Goal: Information Seeking & Learning: Learn about a topic

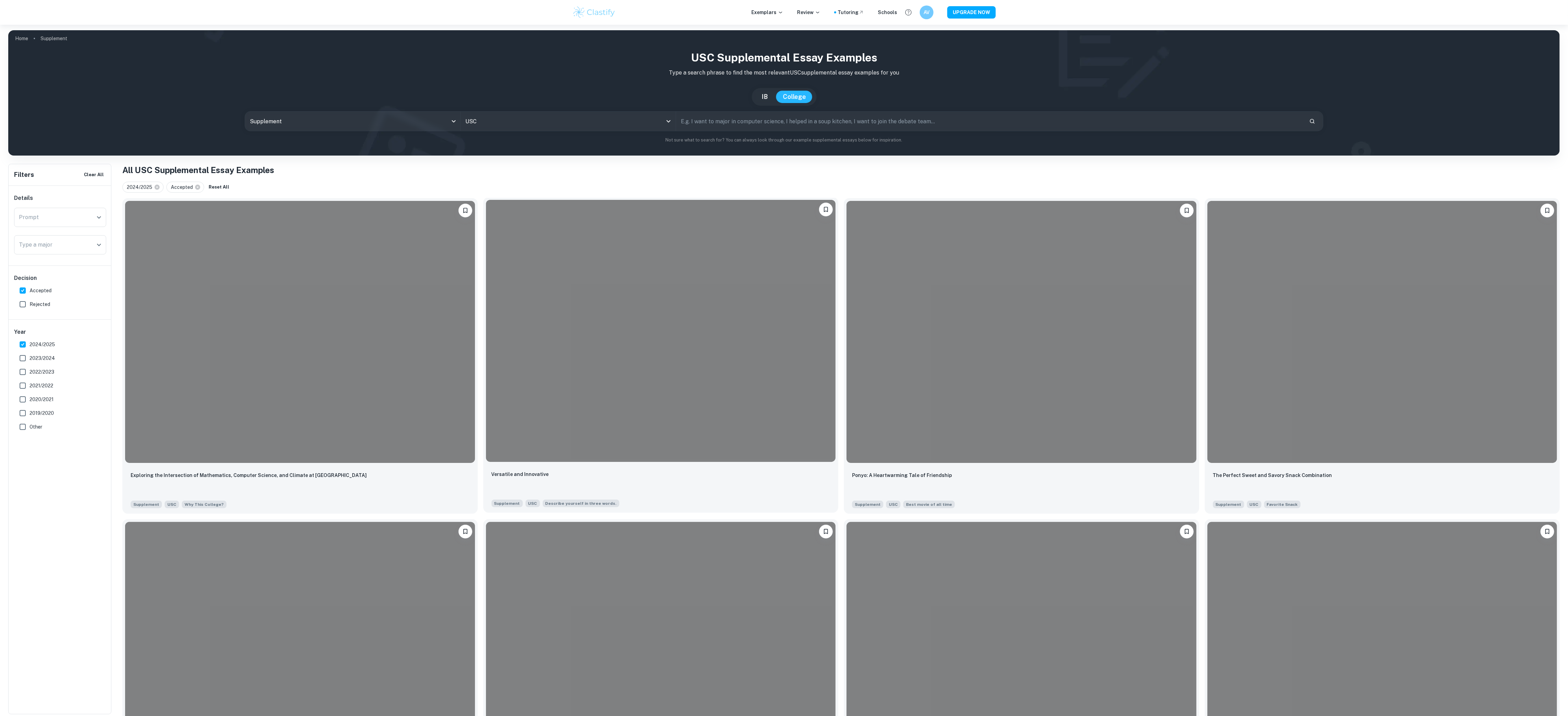
click at [696, 403] on div at bounding box center [660, 331] width 350 height 262
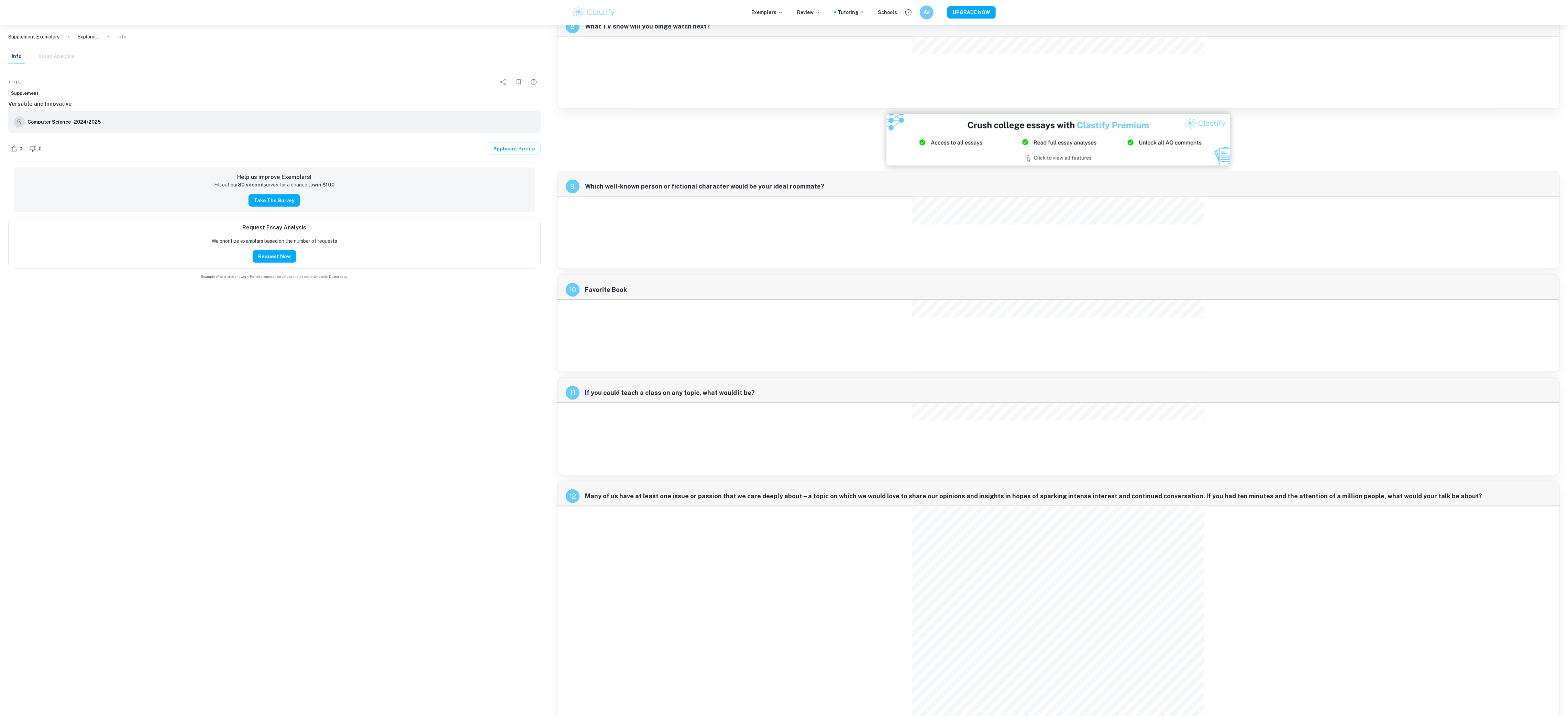
scroll to position [957, 0]
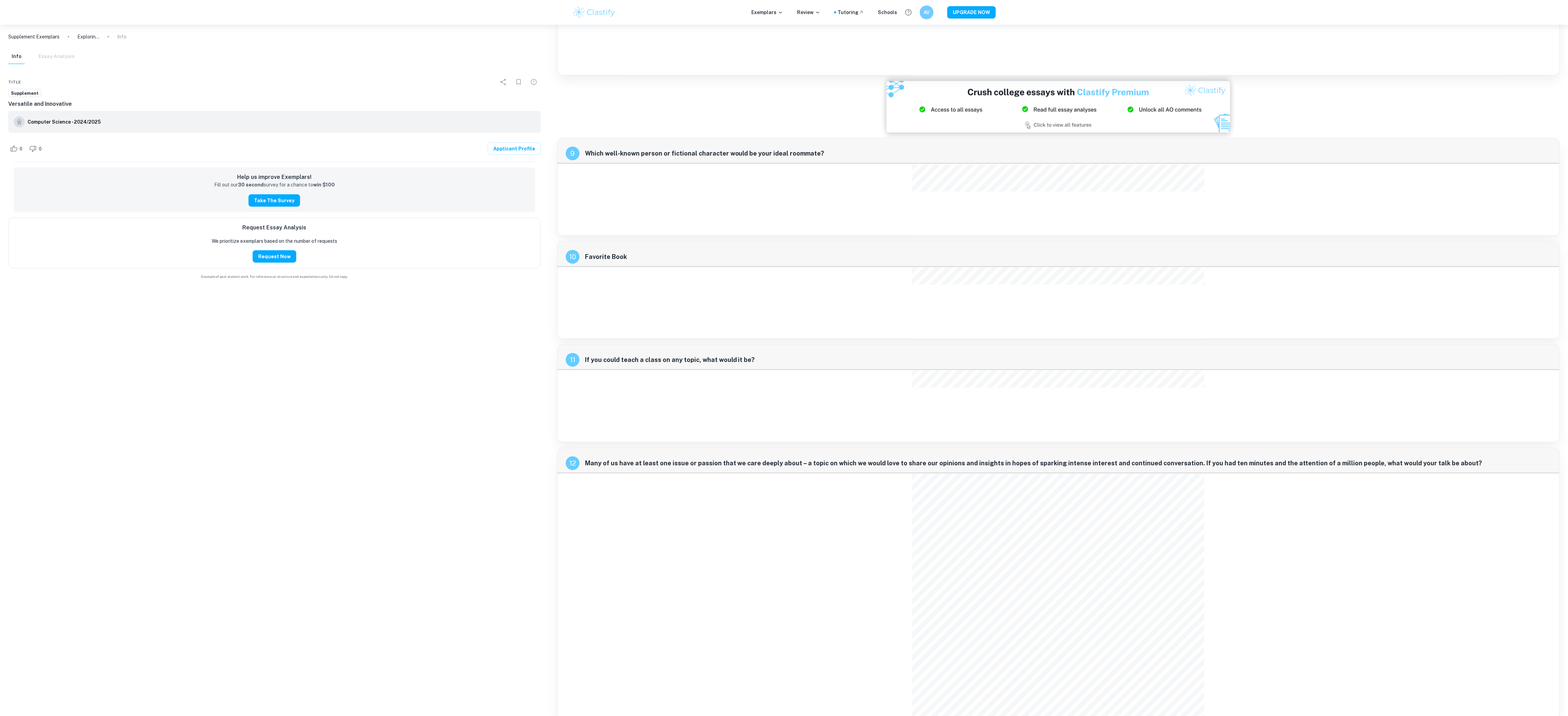
click at [479, 445] on div "Supplement Exemplars Exploring the Intersection of Mathematics, Computer Scienc…" at bounding box center [275, 370] width 549 height 692
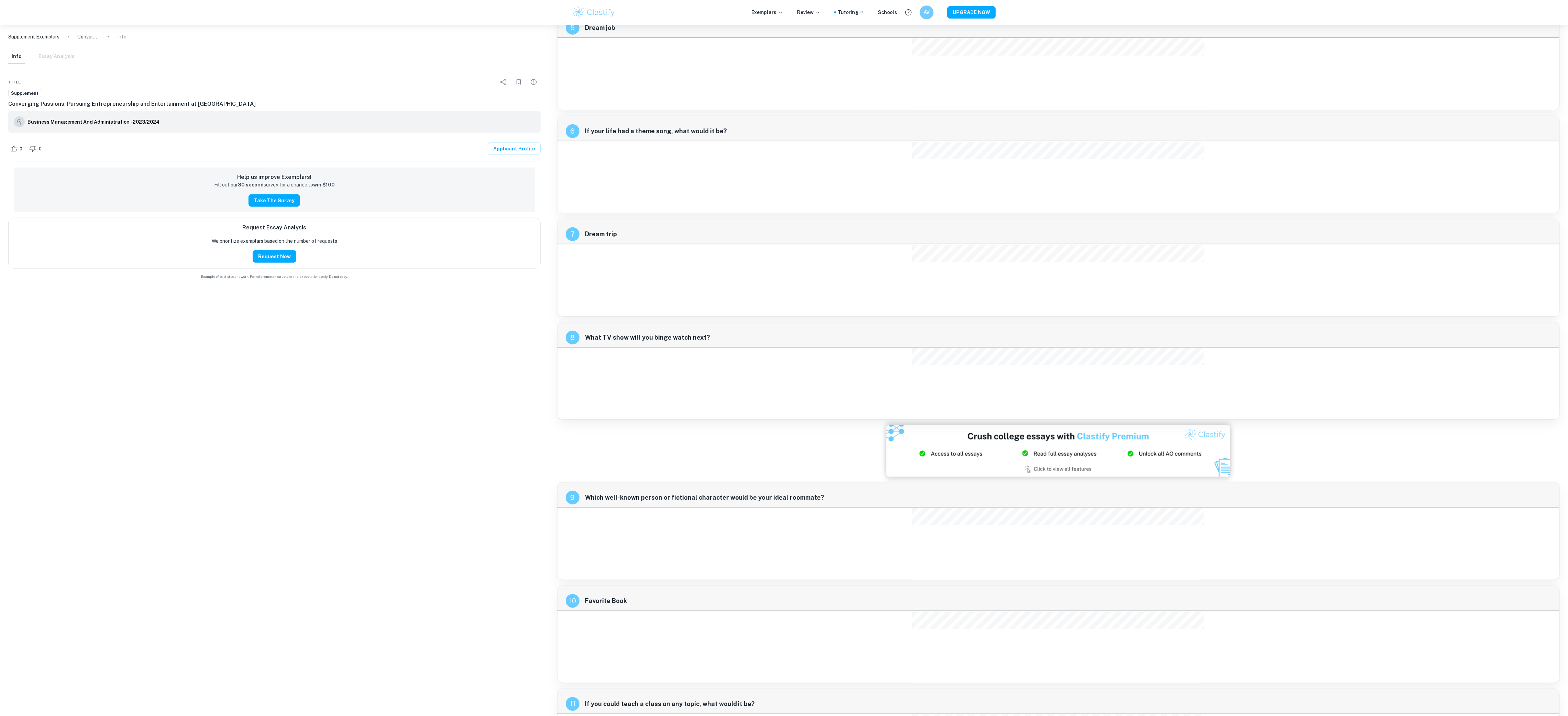
scroll to position [722, 0]
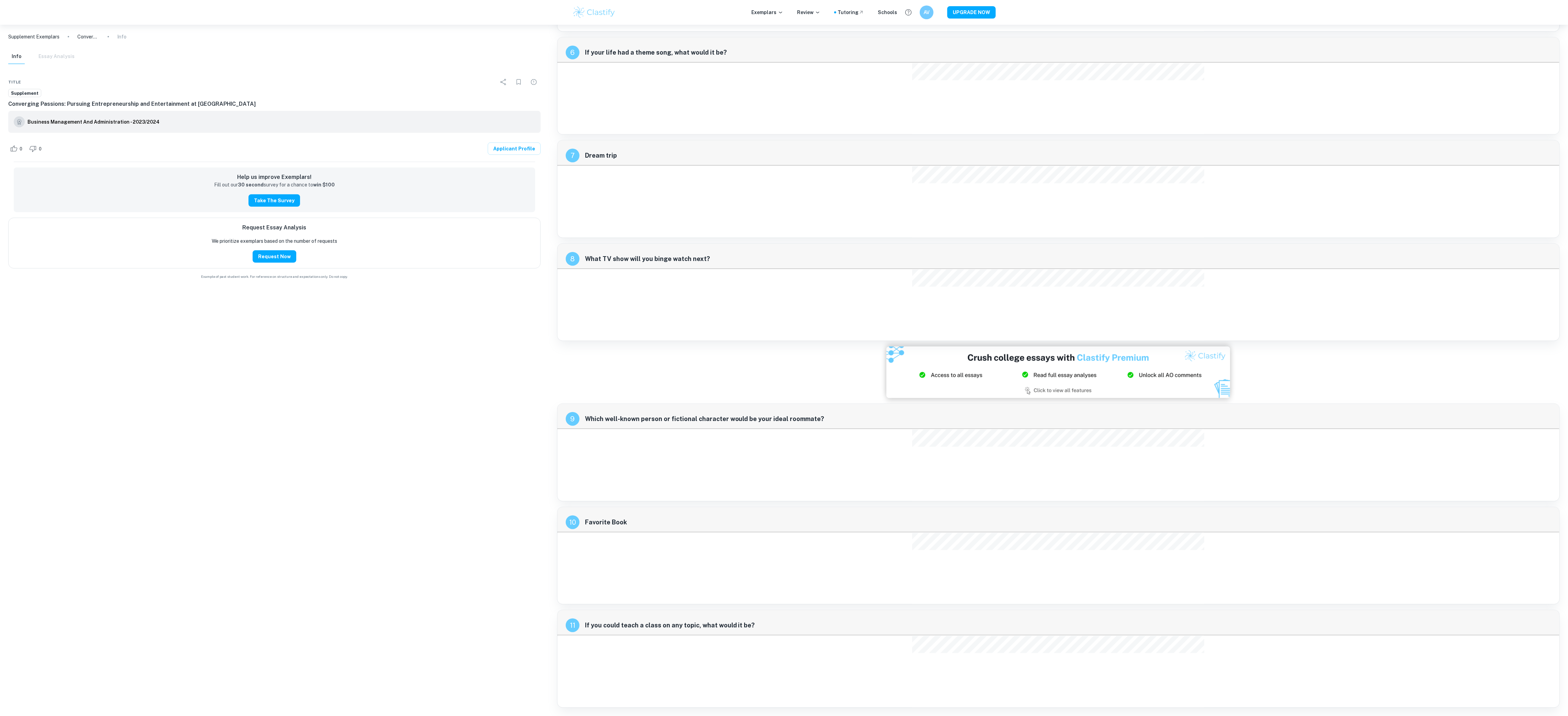
click at [33, 91] on span "Supplement" at bounding box center [24, 93] width 32 height 7
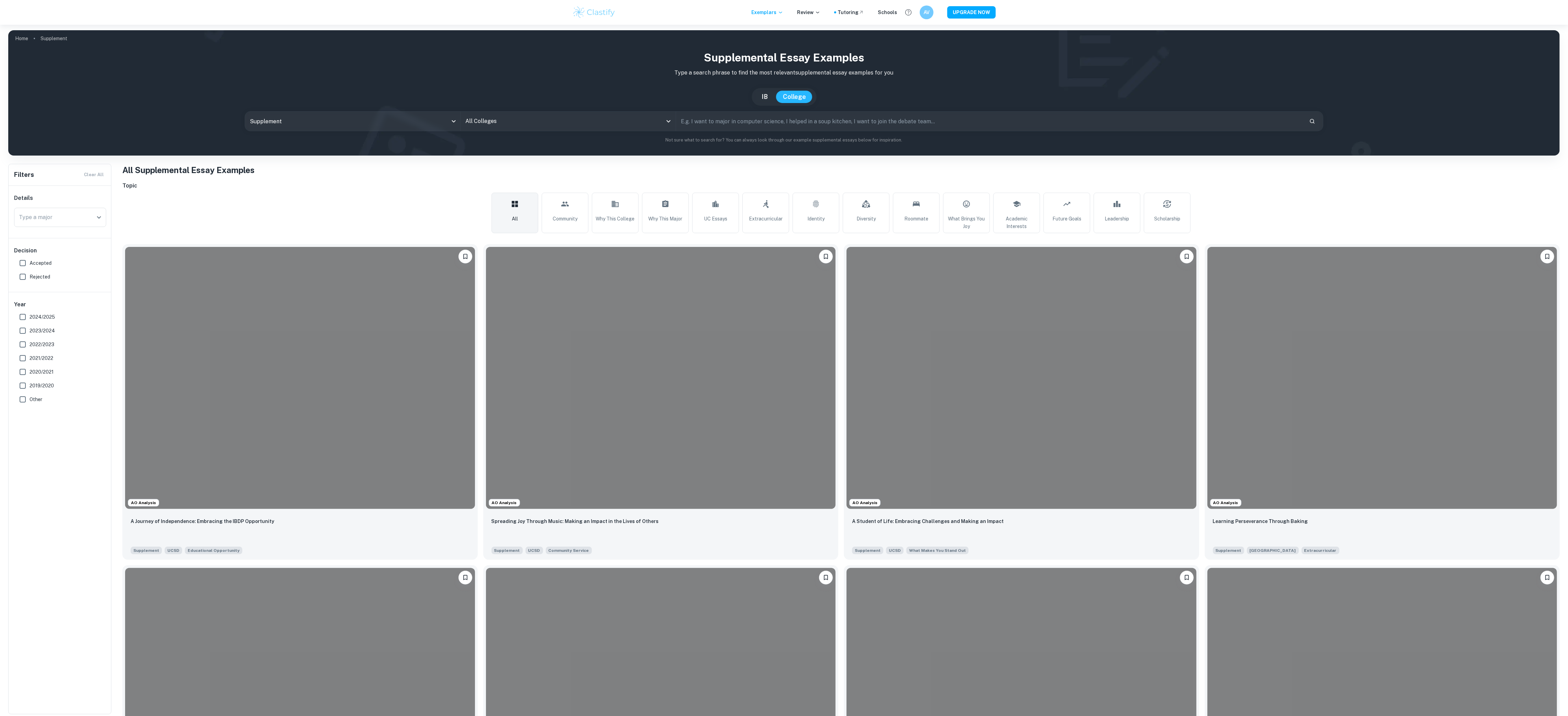
click at [511, 123] on input "All Colleges" at bounding box center [563, 121] width 198 height 13
click at [589, 122] on input "All Colleges" at bounding box center [563, 121] width 198 height 13
click at [581, 124] on input "All Colleges" at bounding box center [563, 121] width 198 height 13
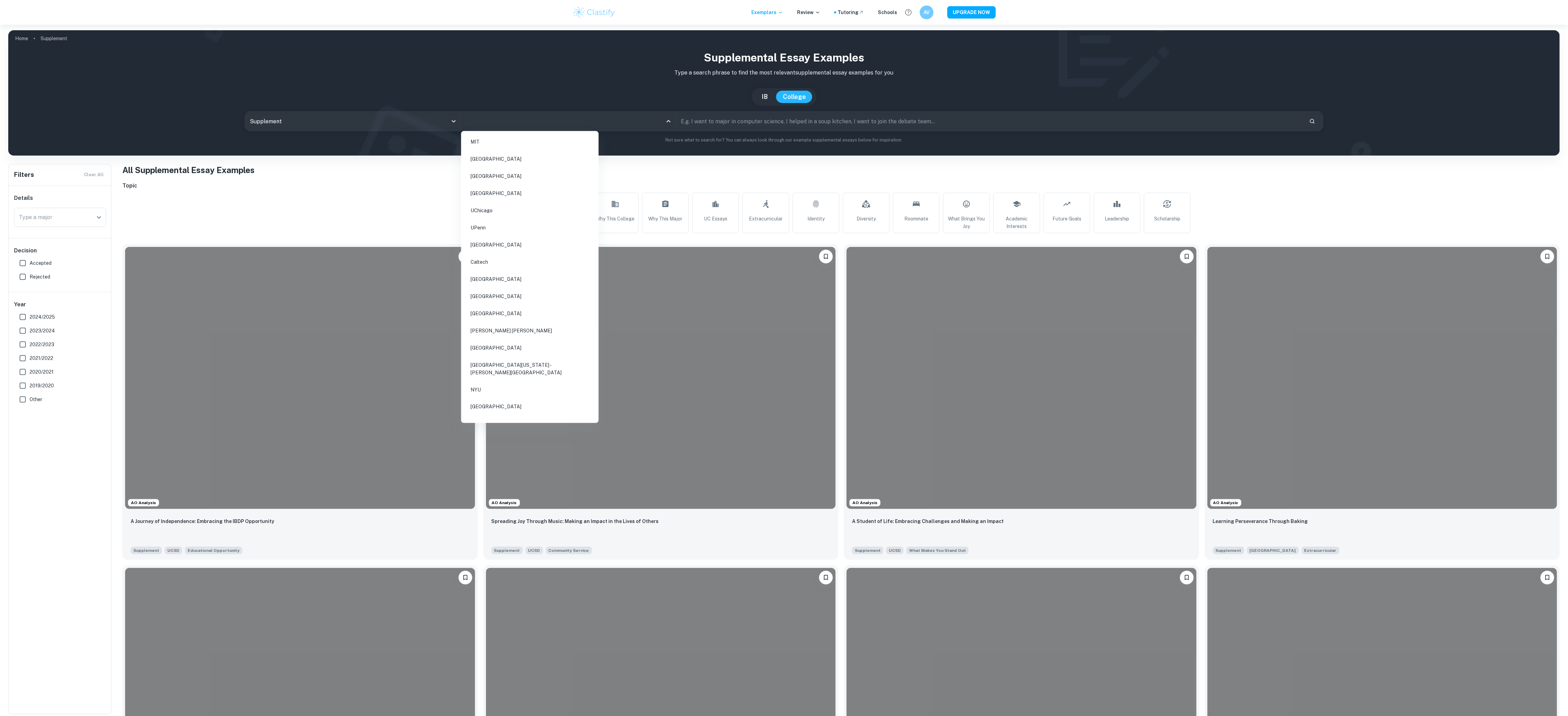
click at [660, 125] on input "All Colleges" at bounding box center [563, 121] width 198 height 13
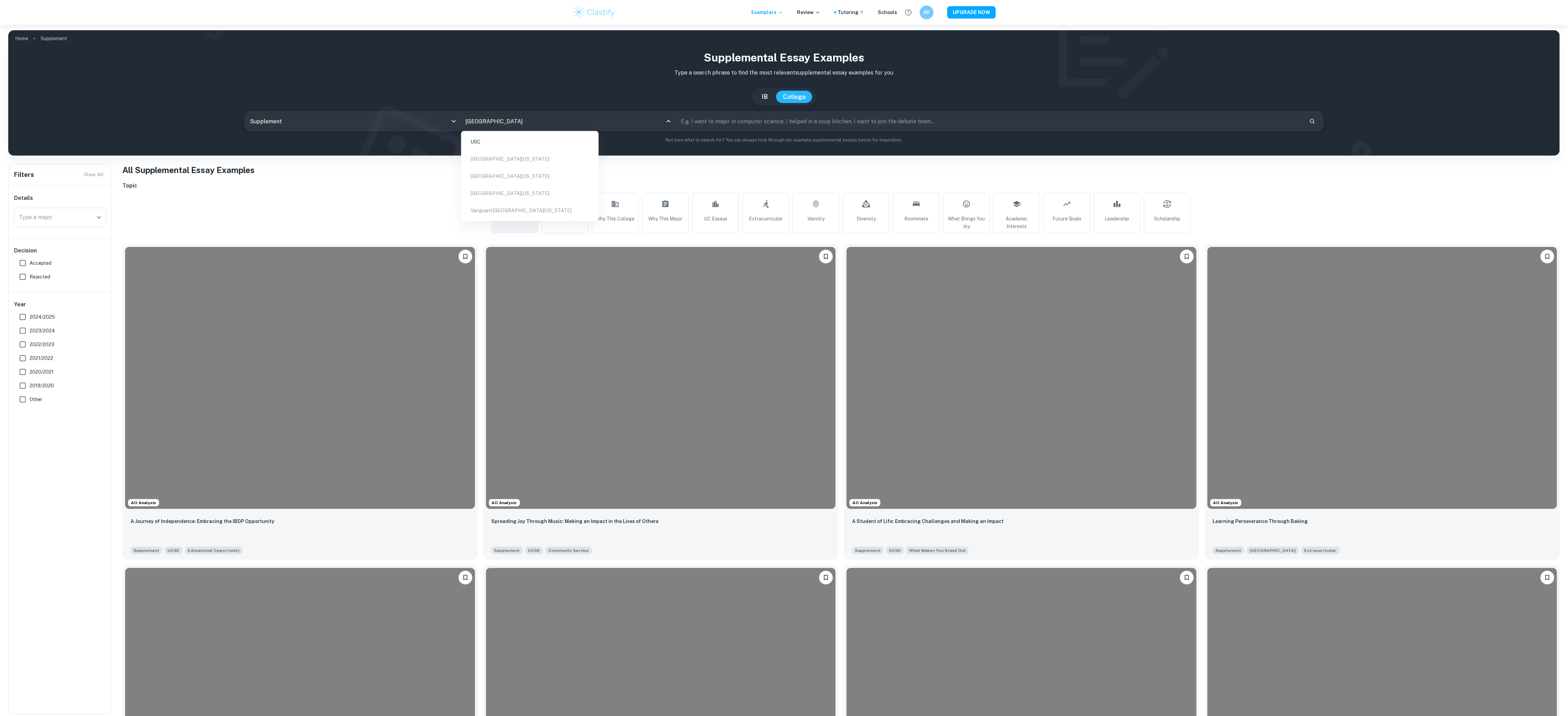
click at [491, 144] on li "USC" at bounding box center [530, 142] width 132 height 16
type input "[GEOGRAPHIC_DATA]"
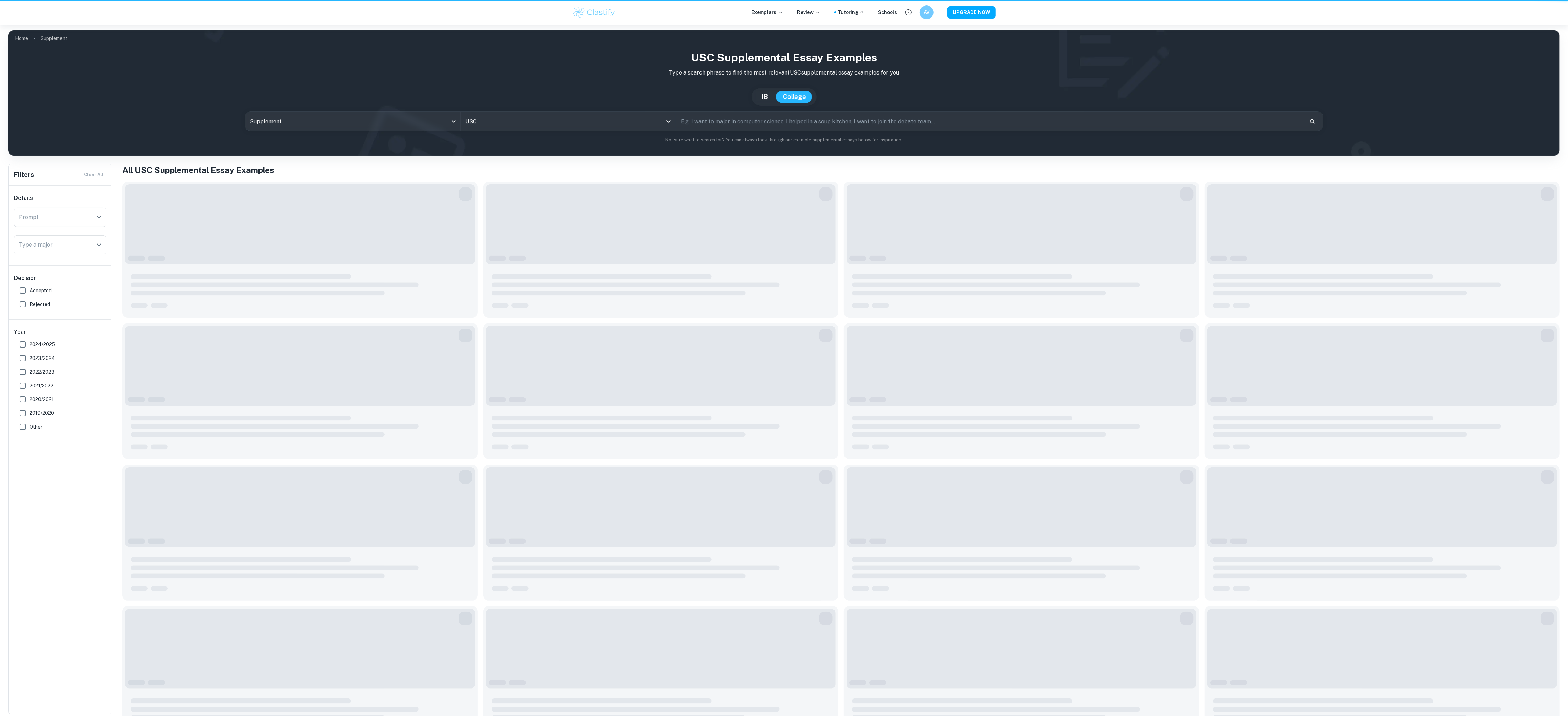
click at [527, 118] on input "USC" at bounding box center [559, 121] width 190 height 13
click at [18, 287] on input "Accepted" at bounding box center [23, 290] width 14 height 14
checkbox input "true"
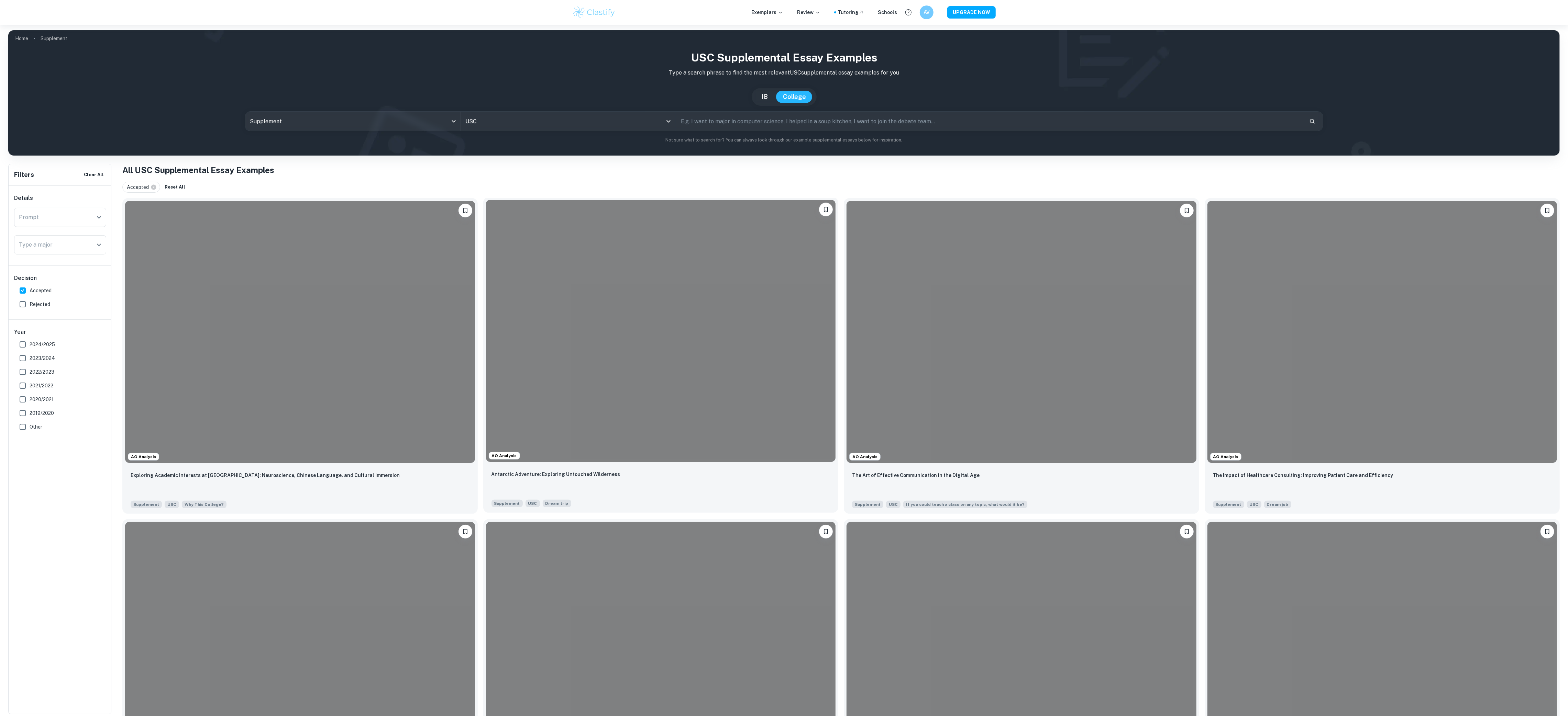
click at [540, 426] on div at bounding box center [660, 331] width 350 height 262
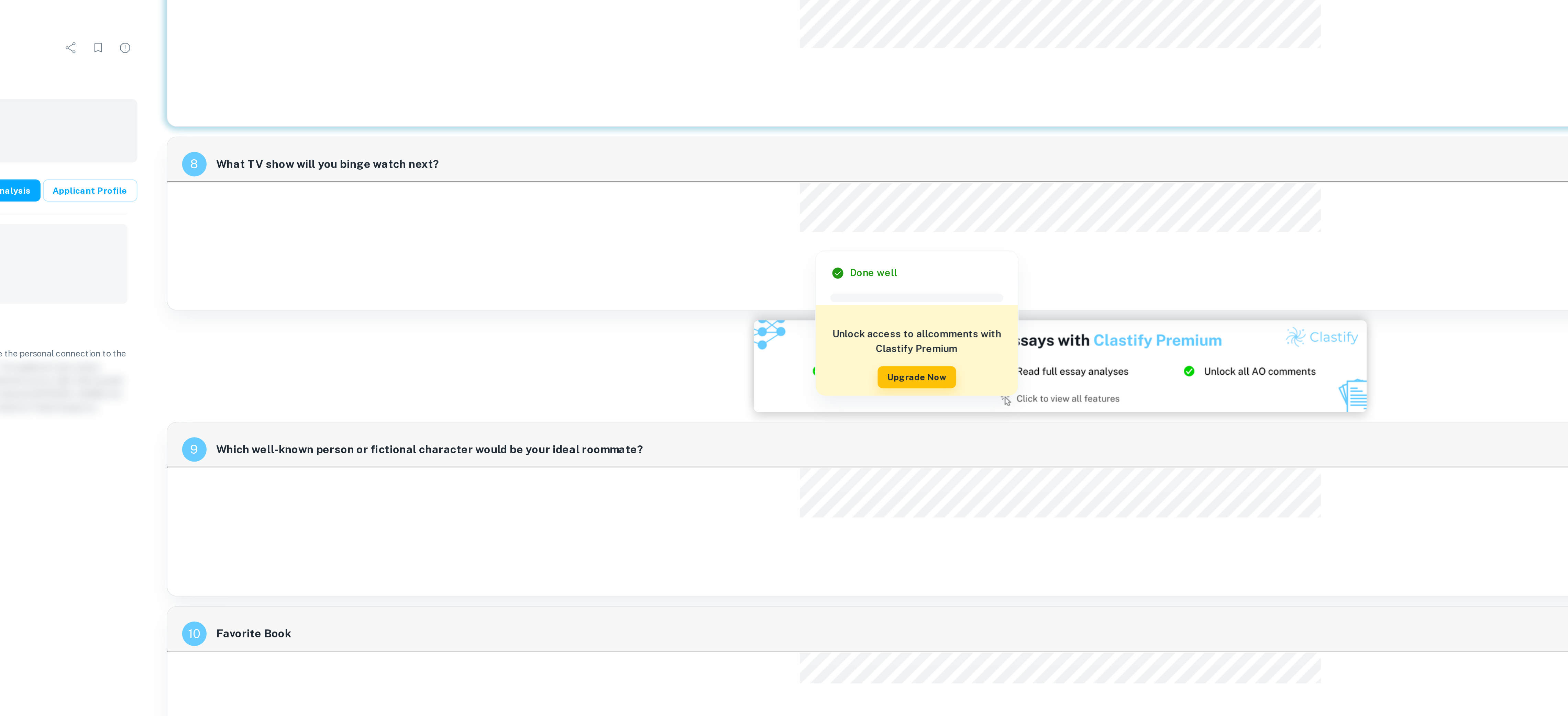
scroll to position [815, 0]
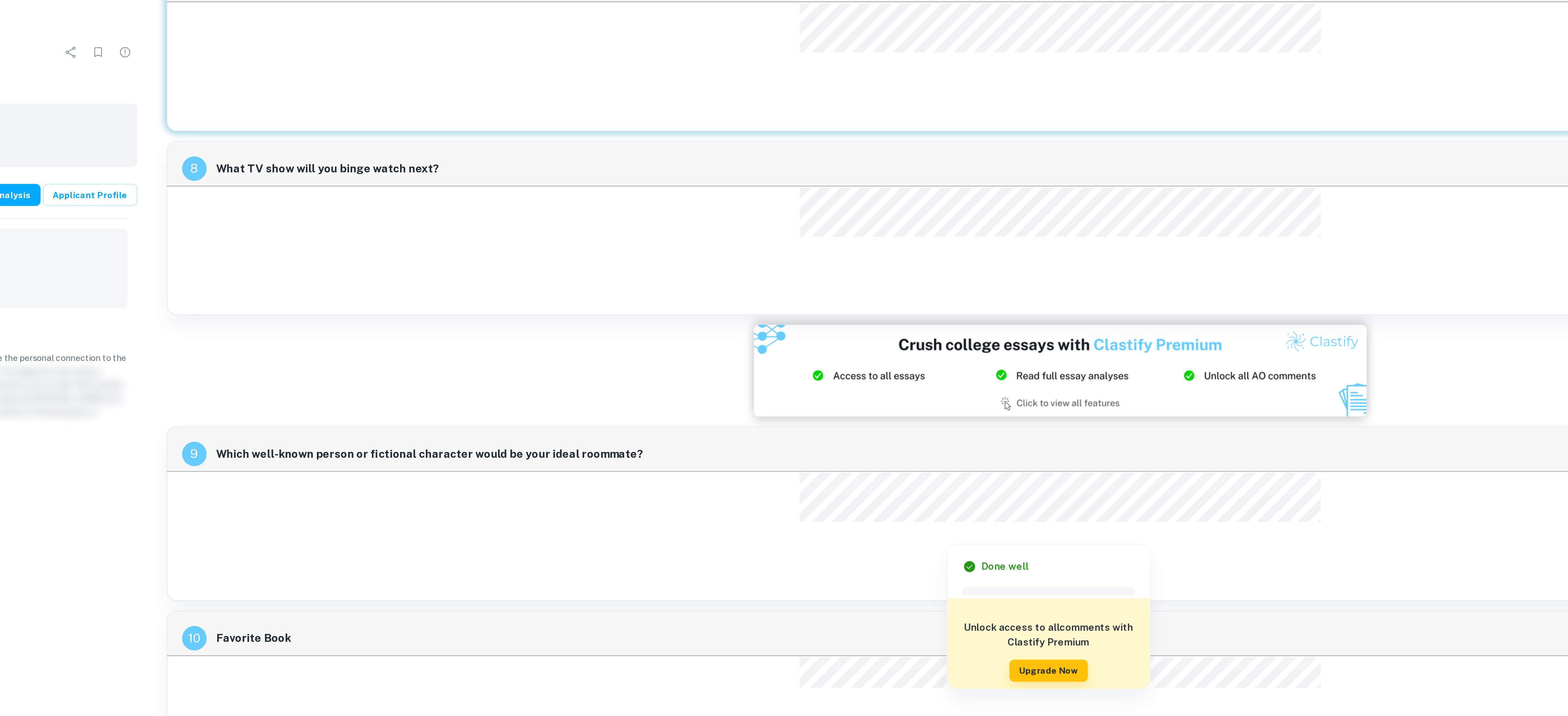
click at [964, 179] on div at bounding box center [1059, 193] width 292 height 72
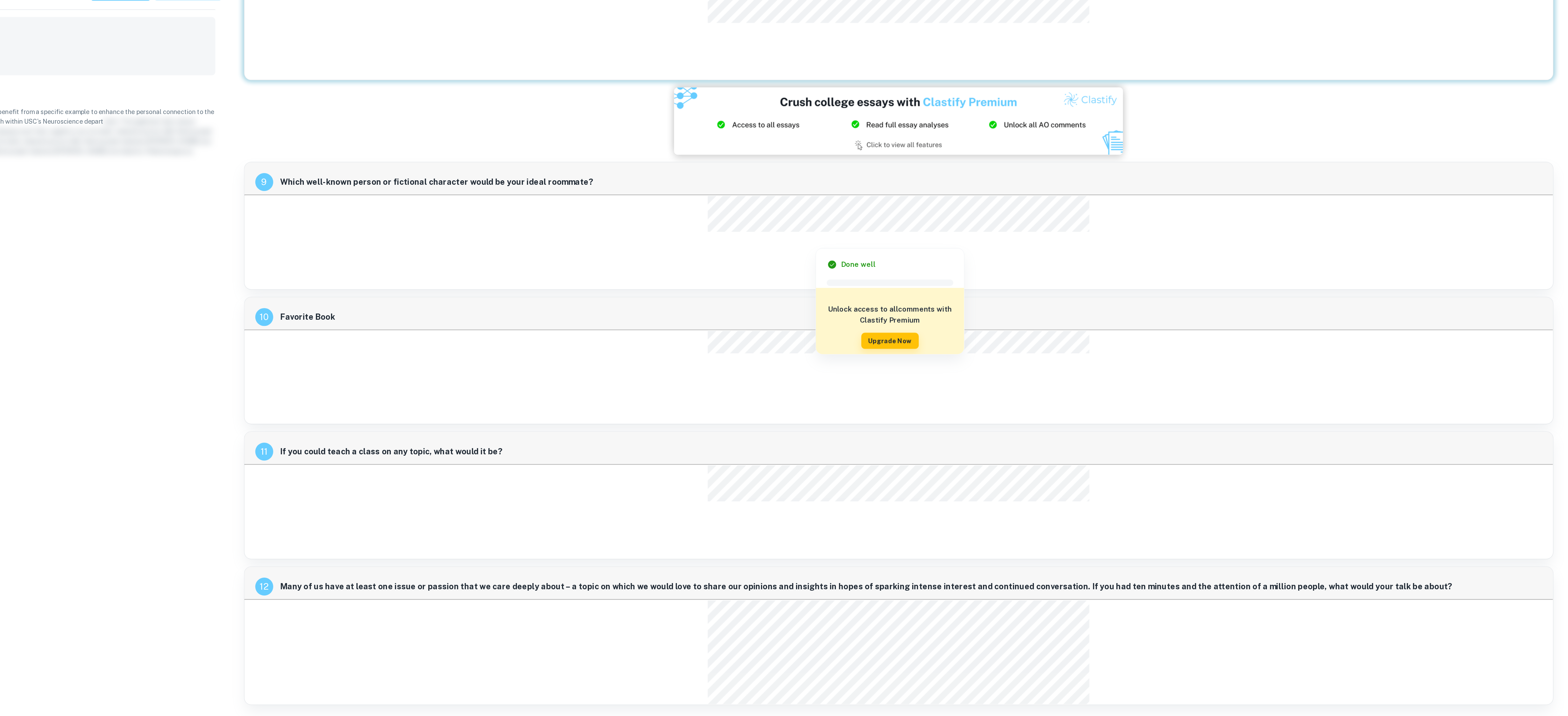
scroll to position [816, 0]
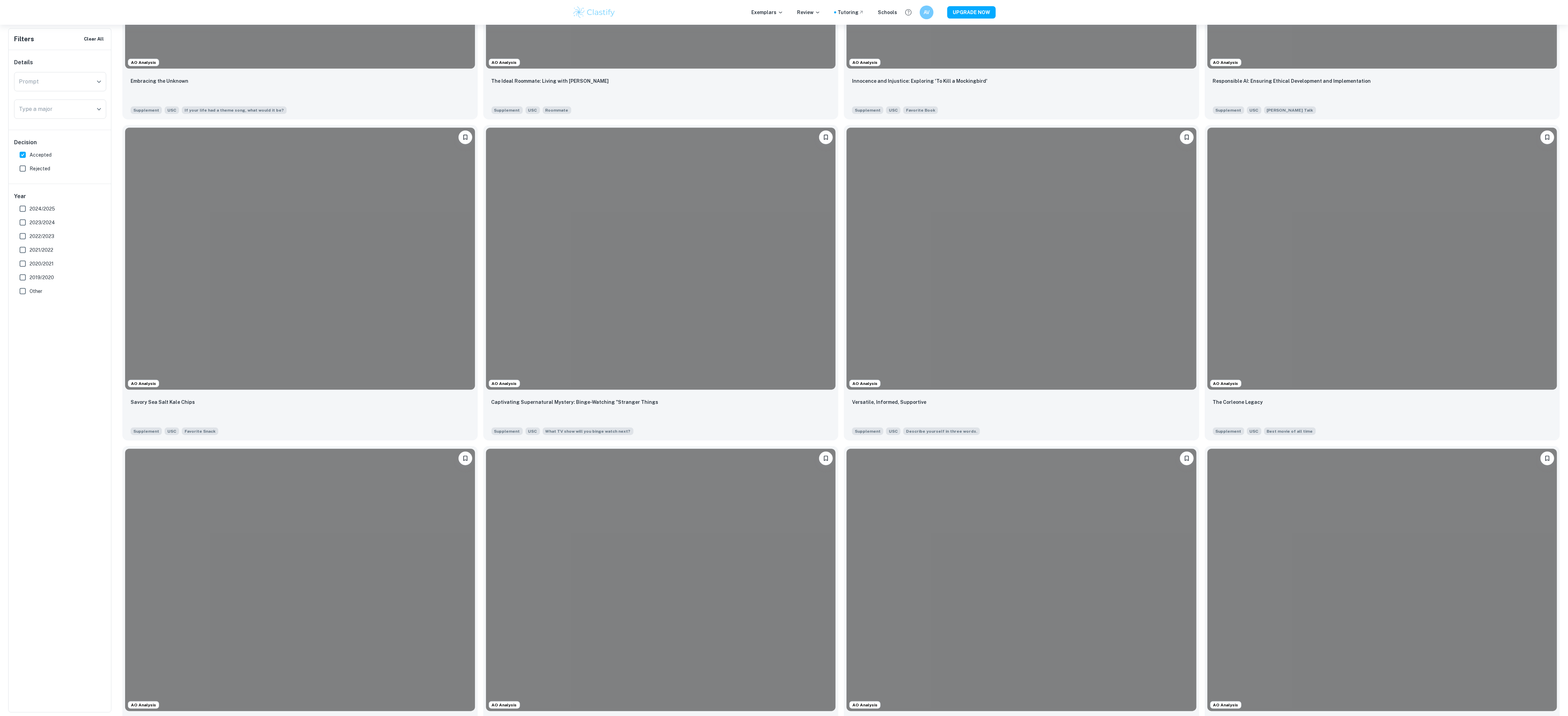
scroll to position [1003, 0]
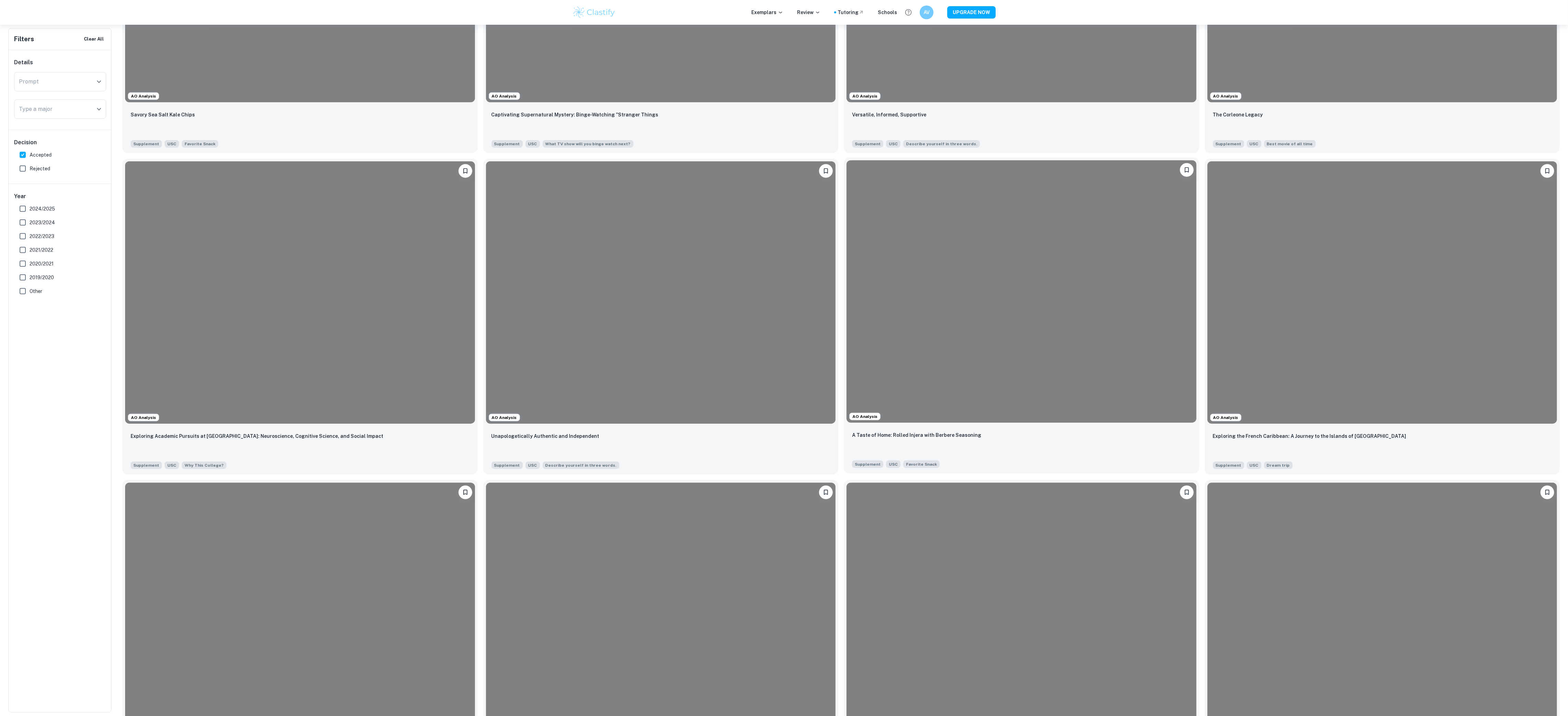
click at [915, 331] on div at bounding box center [1021, 291] width 350 height 262
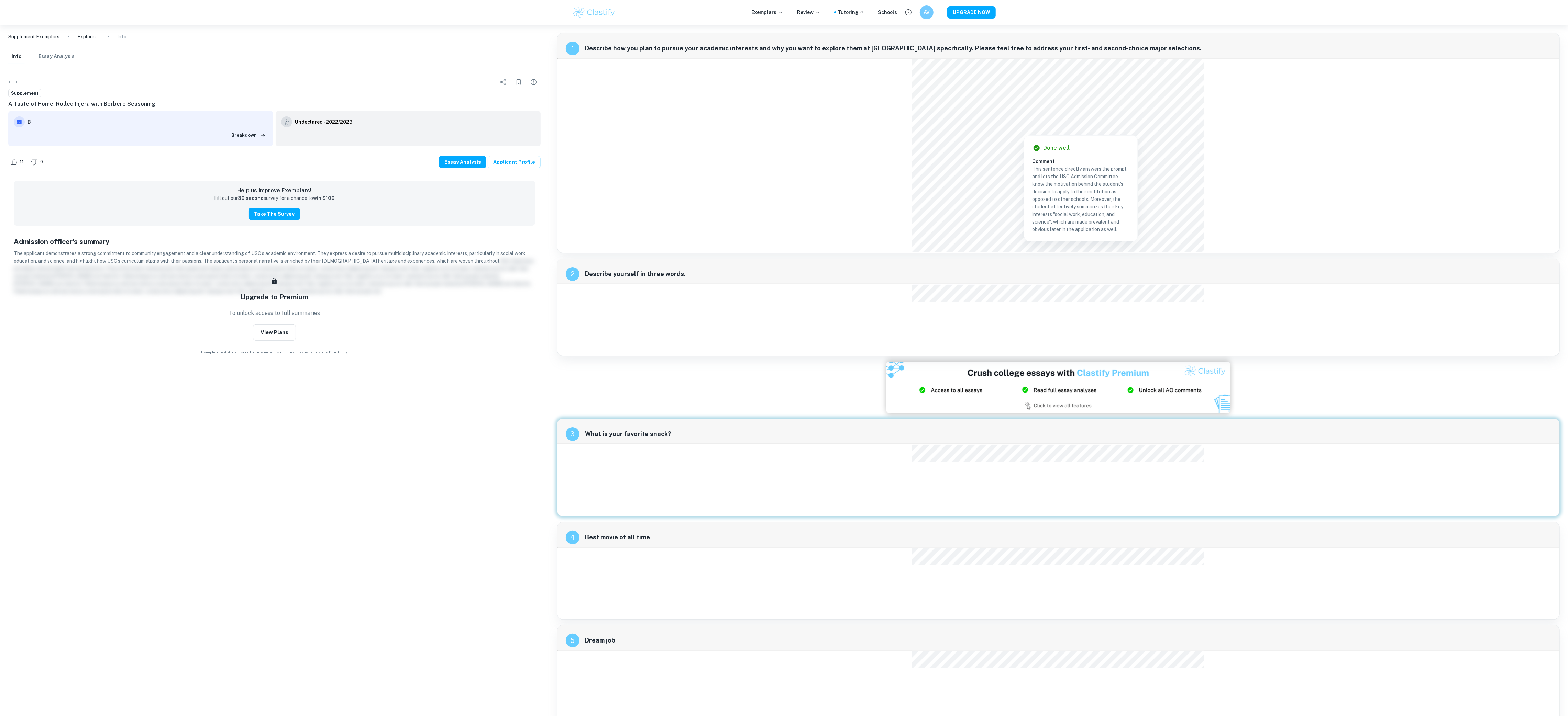
click at [1118, 124] on div at bounding box center [1068, 121] width 226 height 10
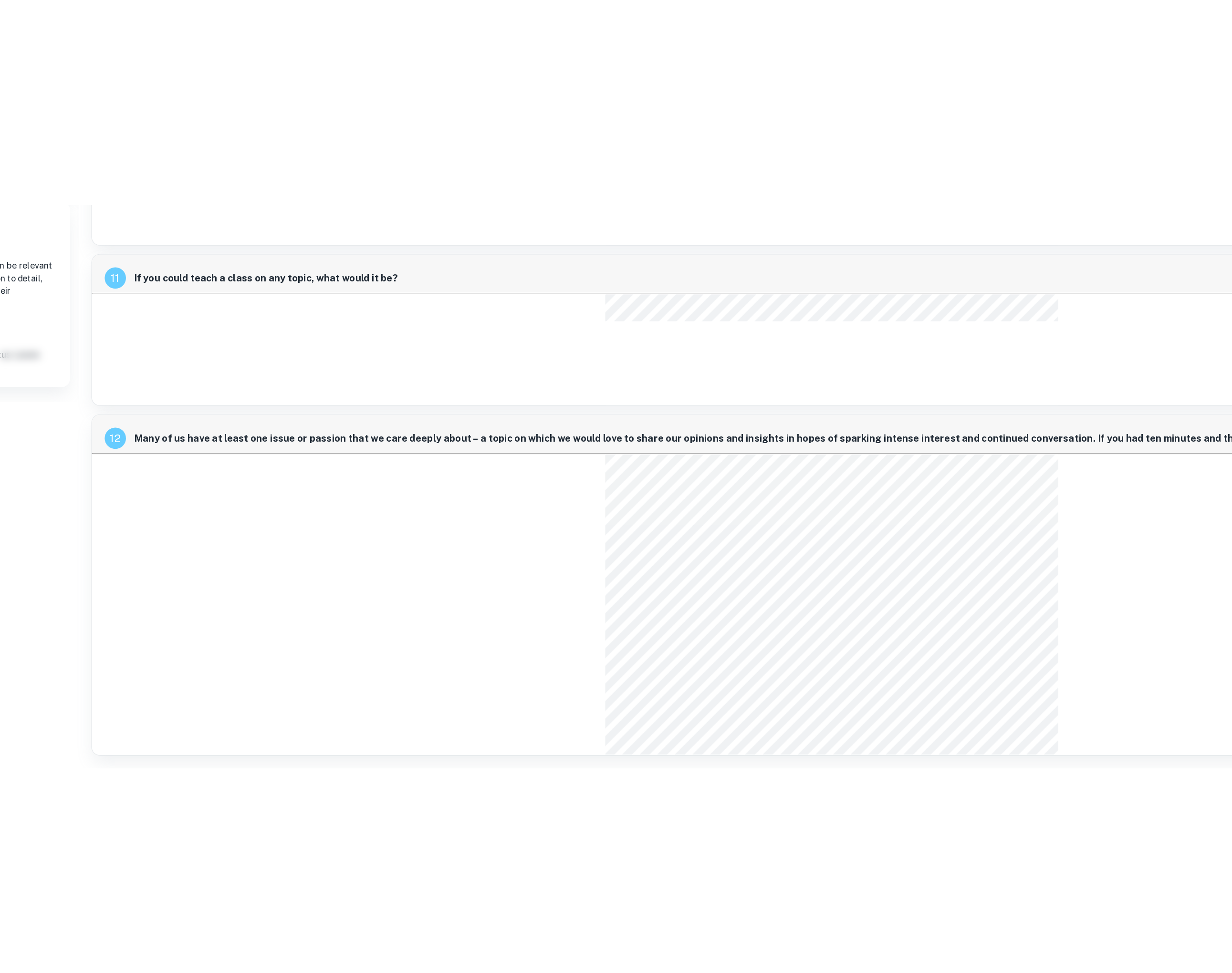
scroll to position [1304, 139]
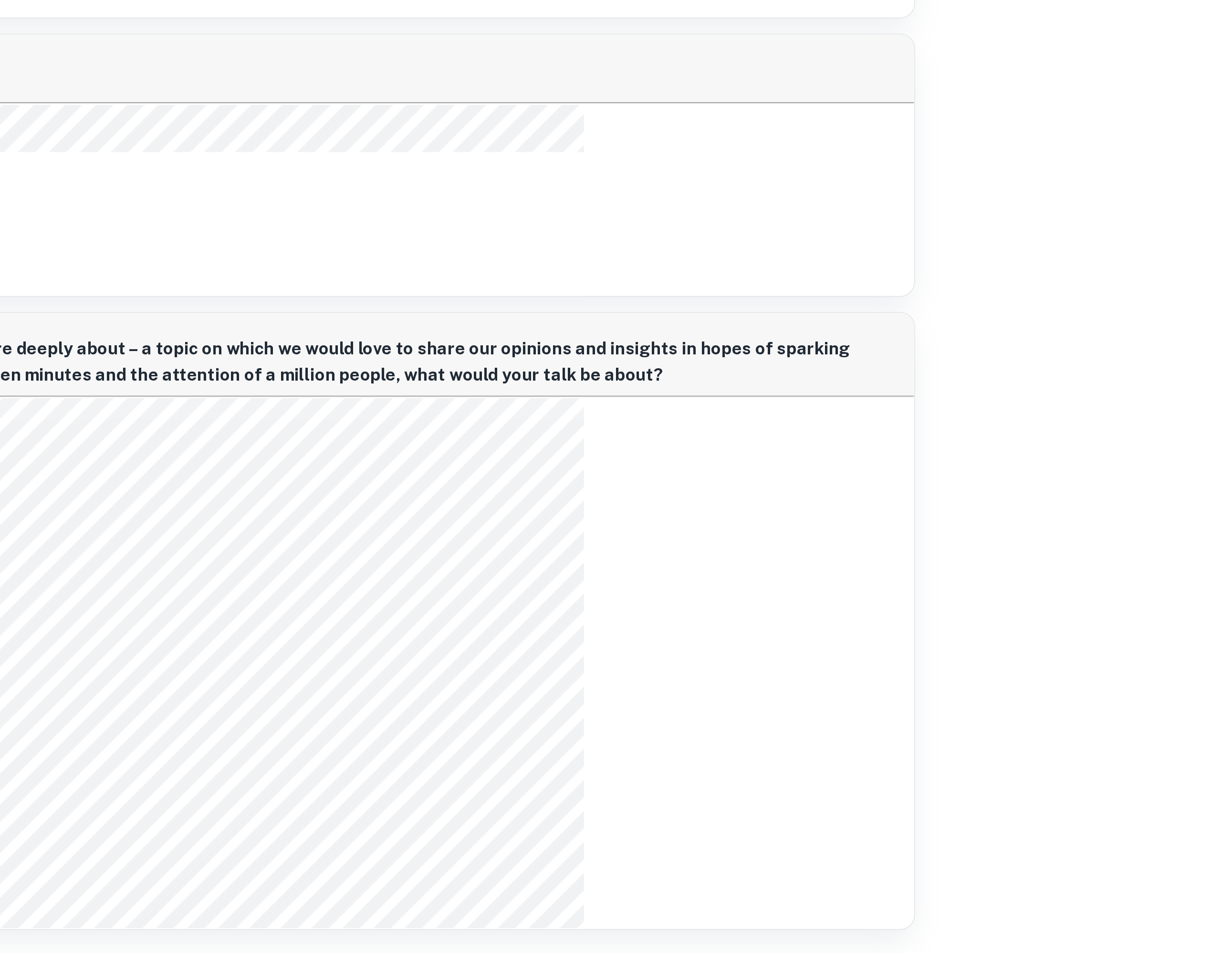
click at [760, 814] on div "12 Many of us have at least one issue or passion that we care deeply about – a …" at bounding box center [711, 804] width 741 height 313
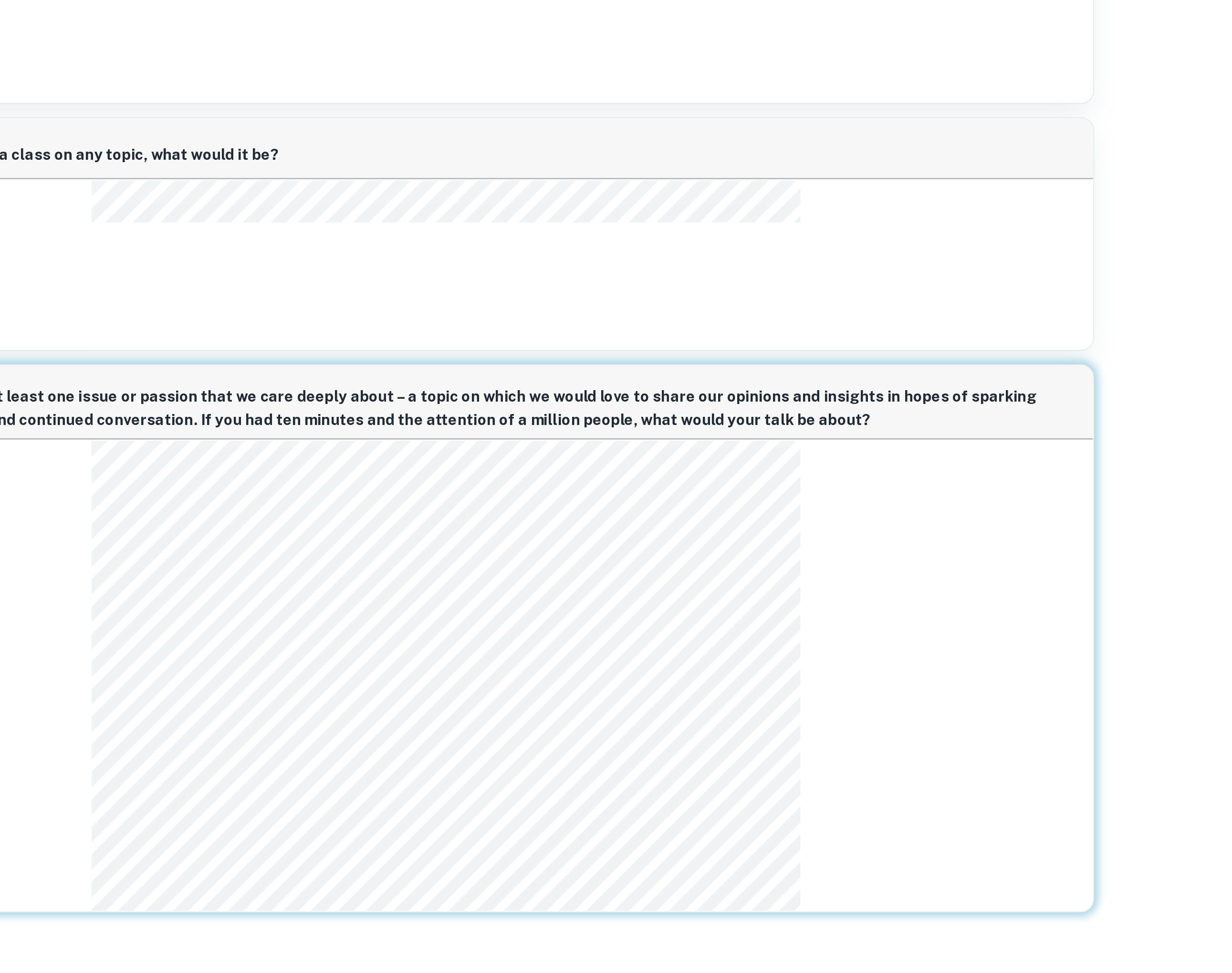
scroll to position [1341, 139]
